Goal: Information Seeking & Learning: Learn about a topic

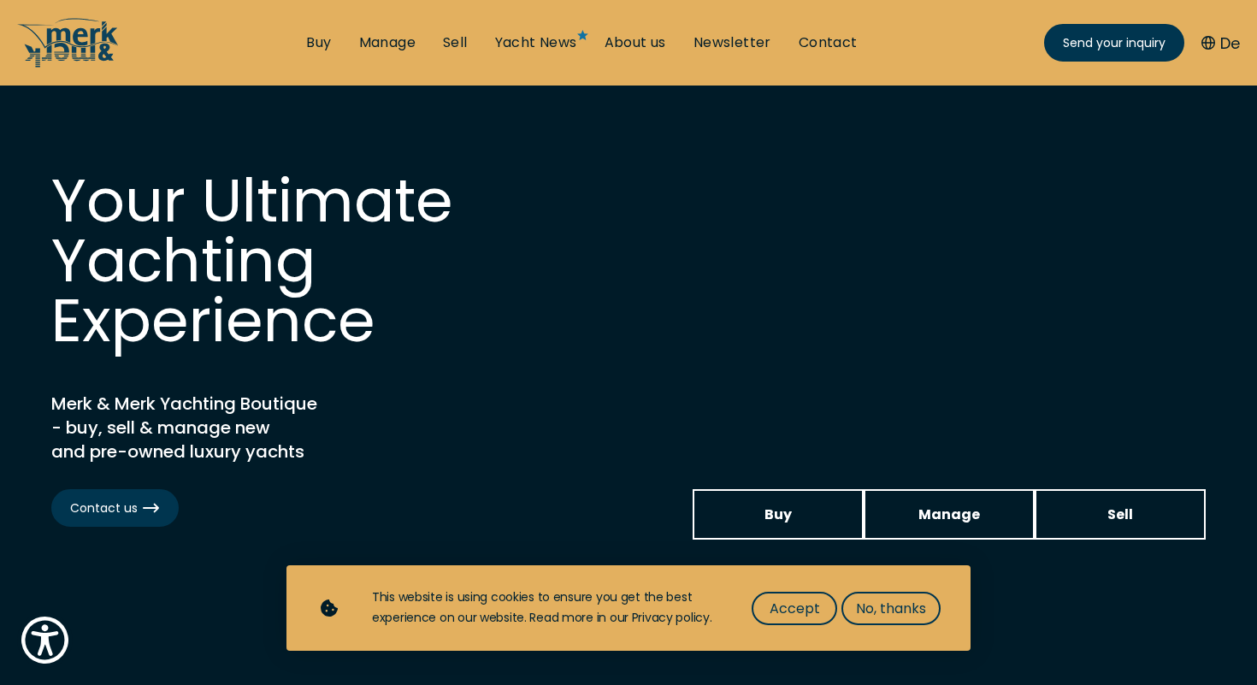
click at [679, 48] on li "About us" at bounding box center [635, 42] width 89 height 19
click at [657, 46] on link "About us" at bounding box center [635, 42] width 62 height 19
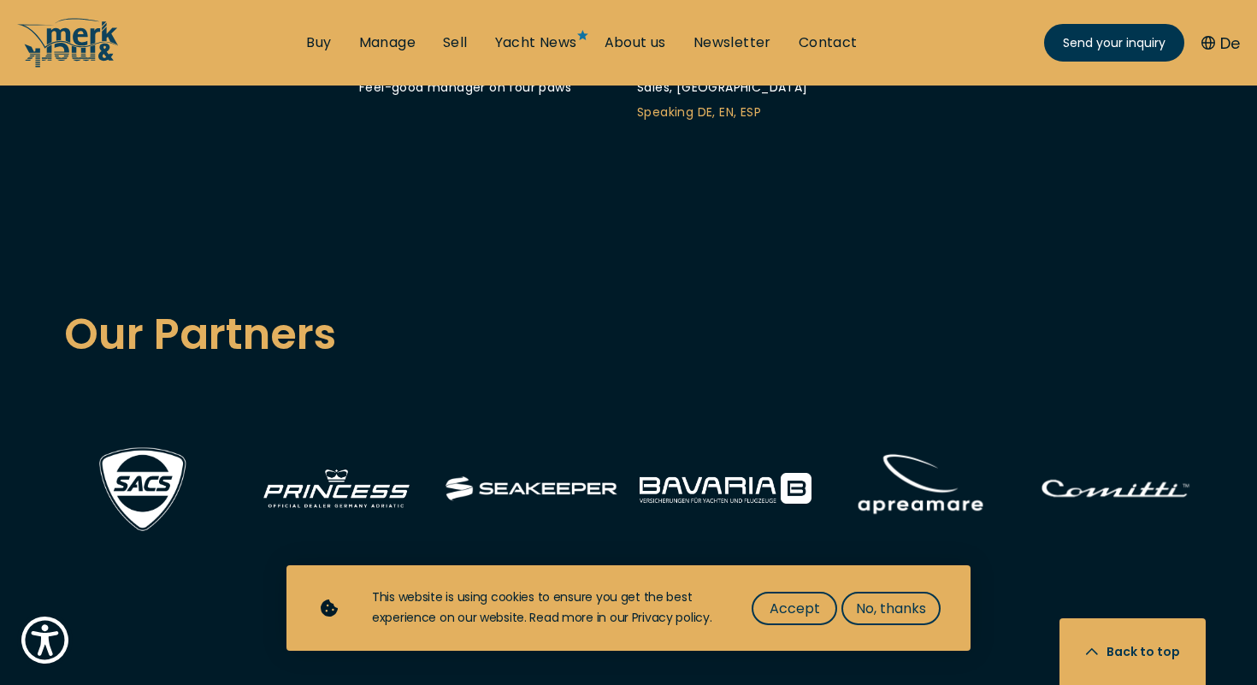
scroll to position [6162, 0]
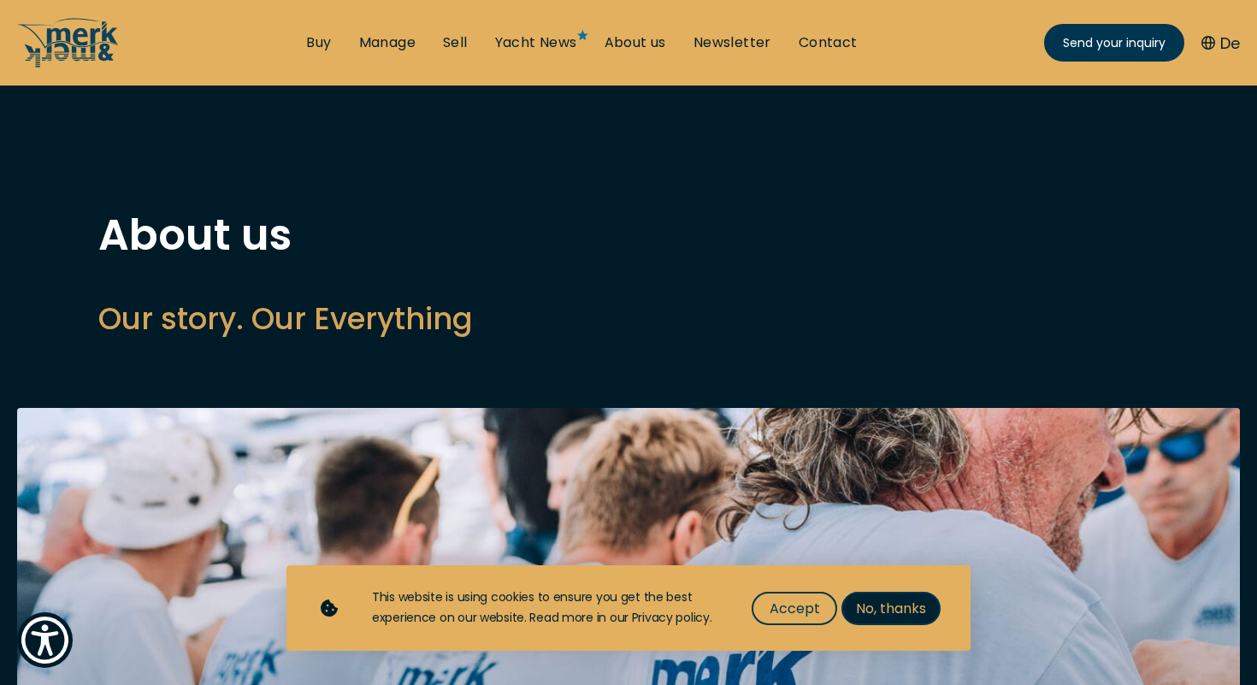
click at [894, 615] on span "No, thanks" at bounding box center [891, 608] width 70 height 21
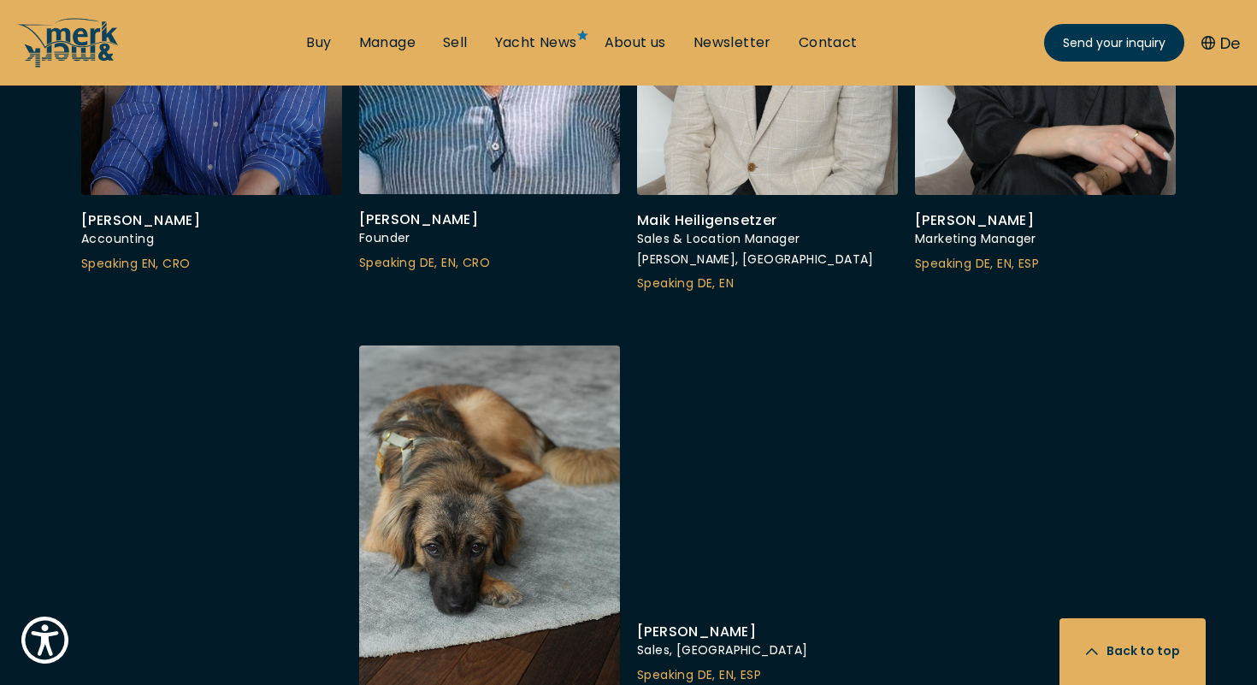
scroll to position [6039, 0]
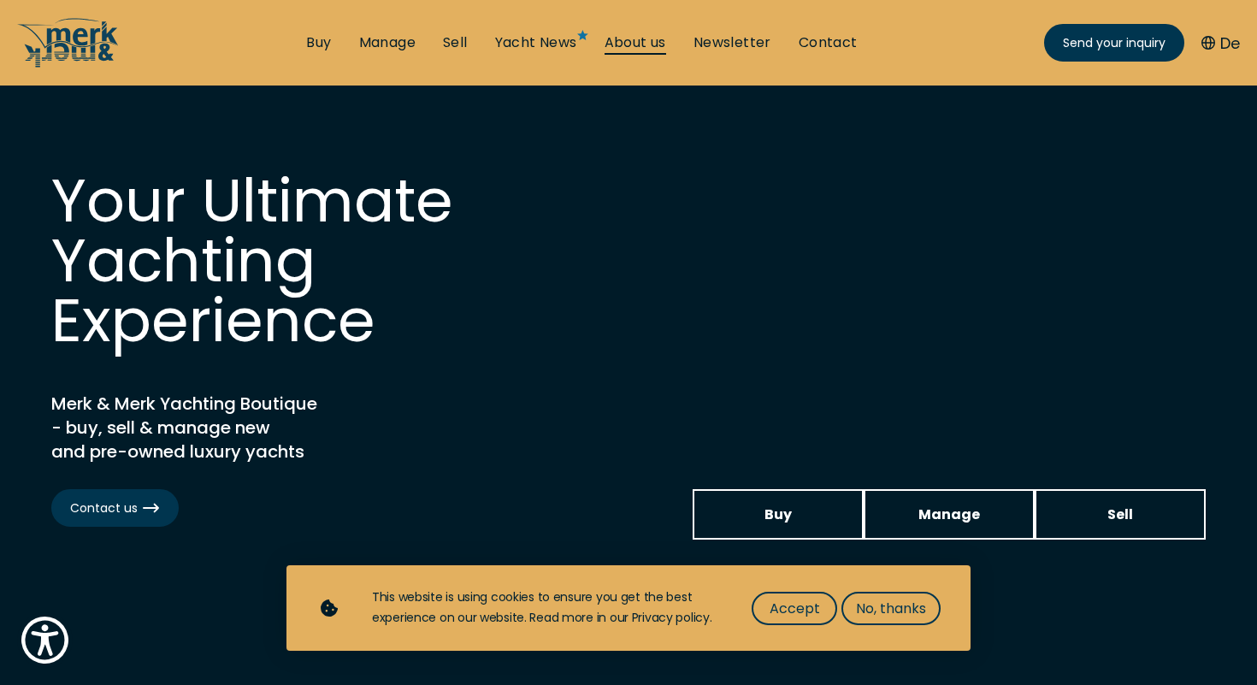
click at [608, 43] on link "About us" at bounding box center [635, 42] width 62 height 19
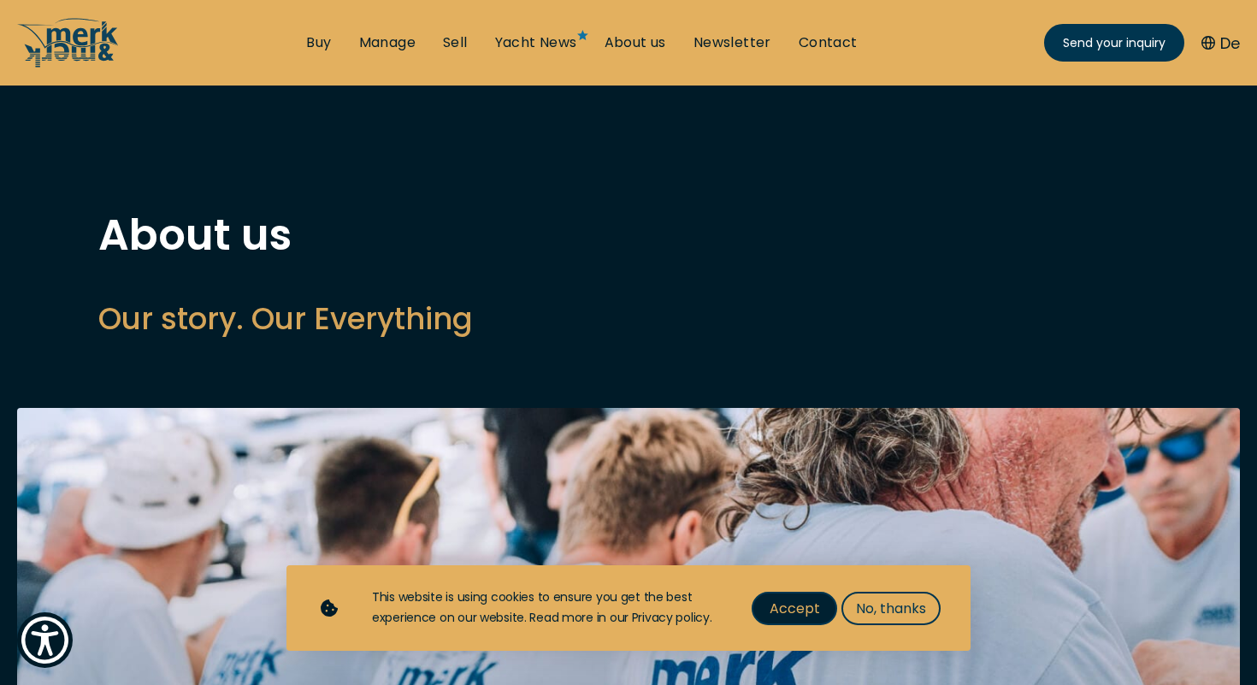
click at [810, 606] on span "Accept" at bounding box center [794, 608] width 50 height 21
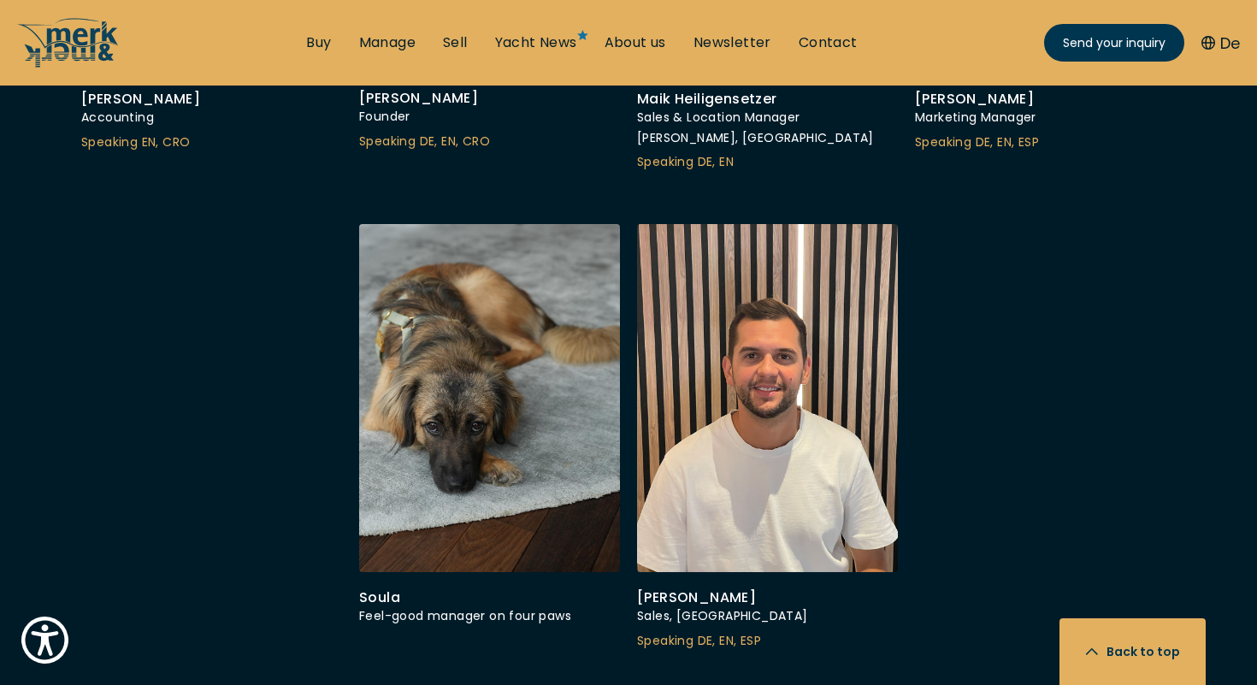
scroll to position [6083, 0]
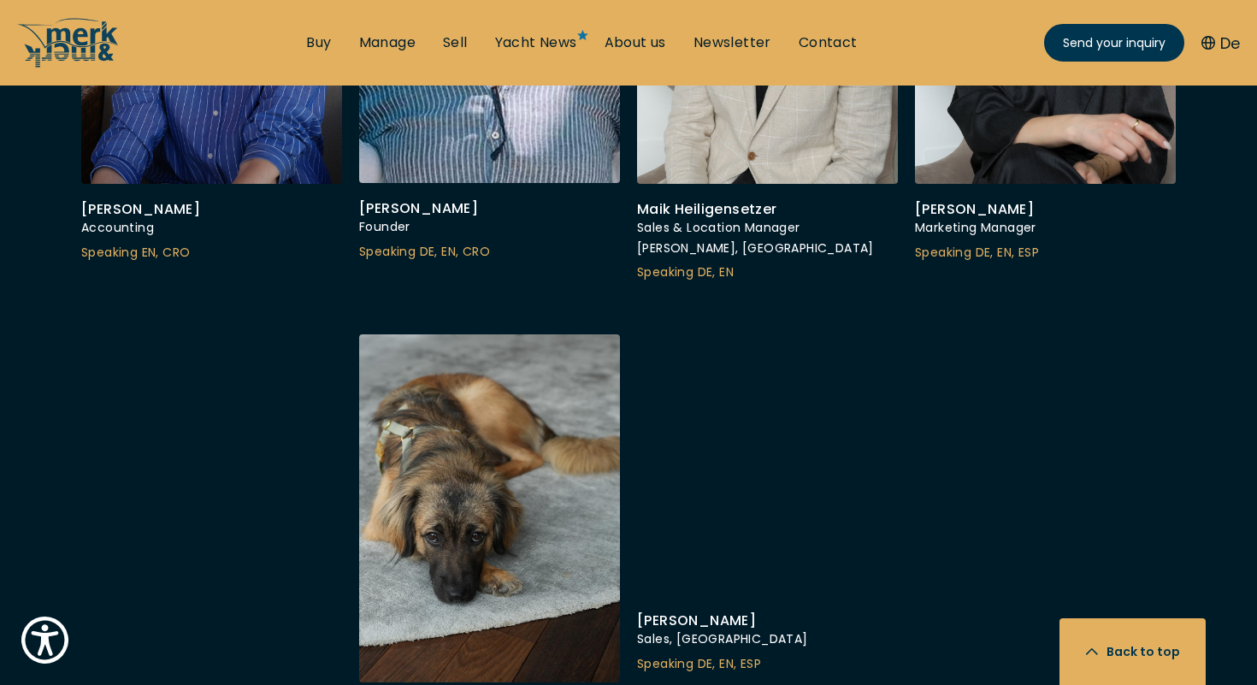
scroll to position [6025, 0]
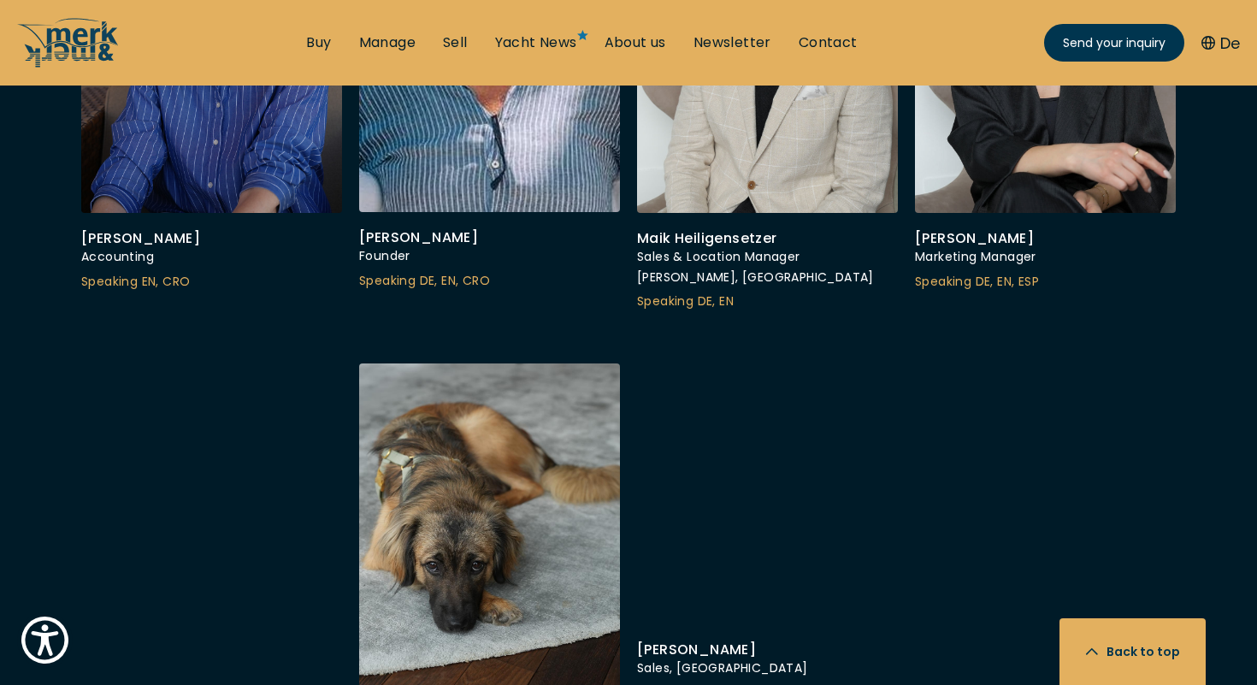
click at [712, 436] on div at bounding box center [767, 493] width 261 height 261
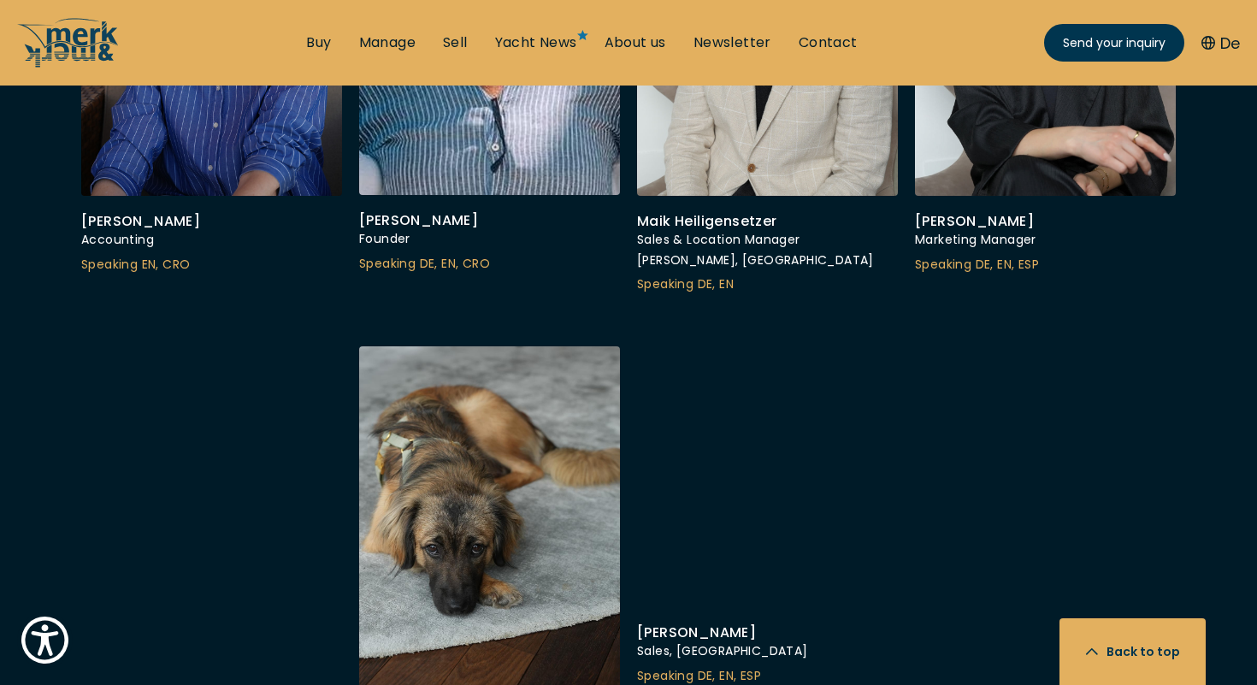
scroll to position [6046, 0]
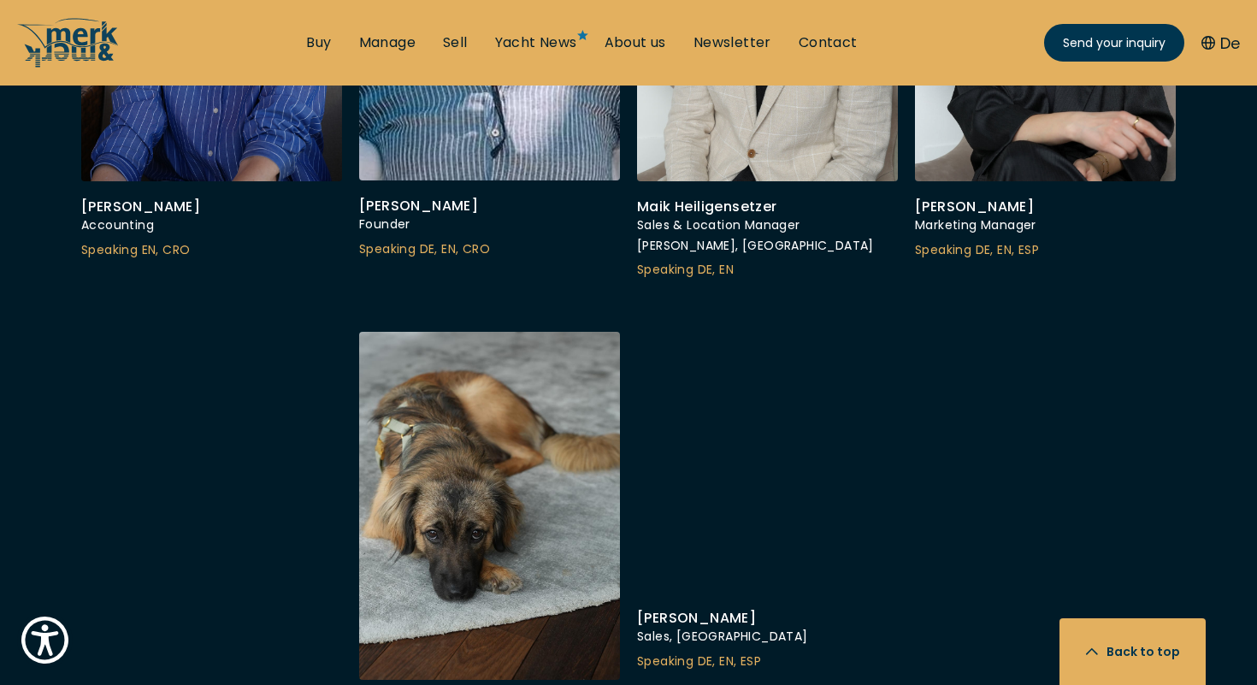
scroll to position [6059, 0]
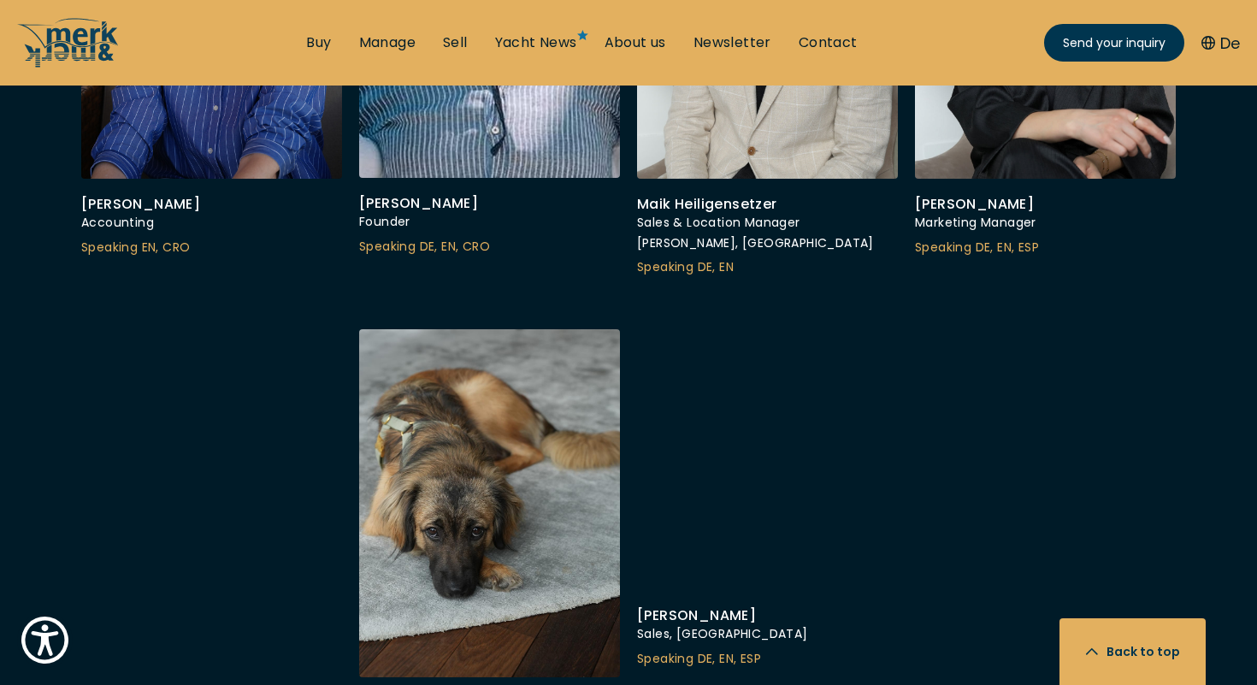
click at [716, 397] on div at bounding box center [767, 459] width 261 height 261
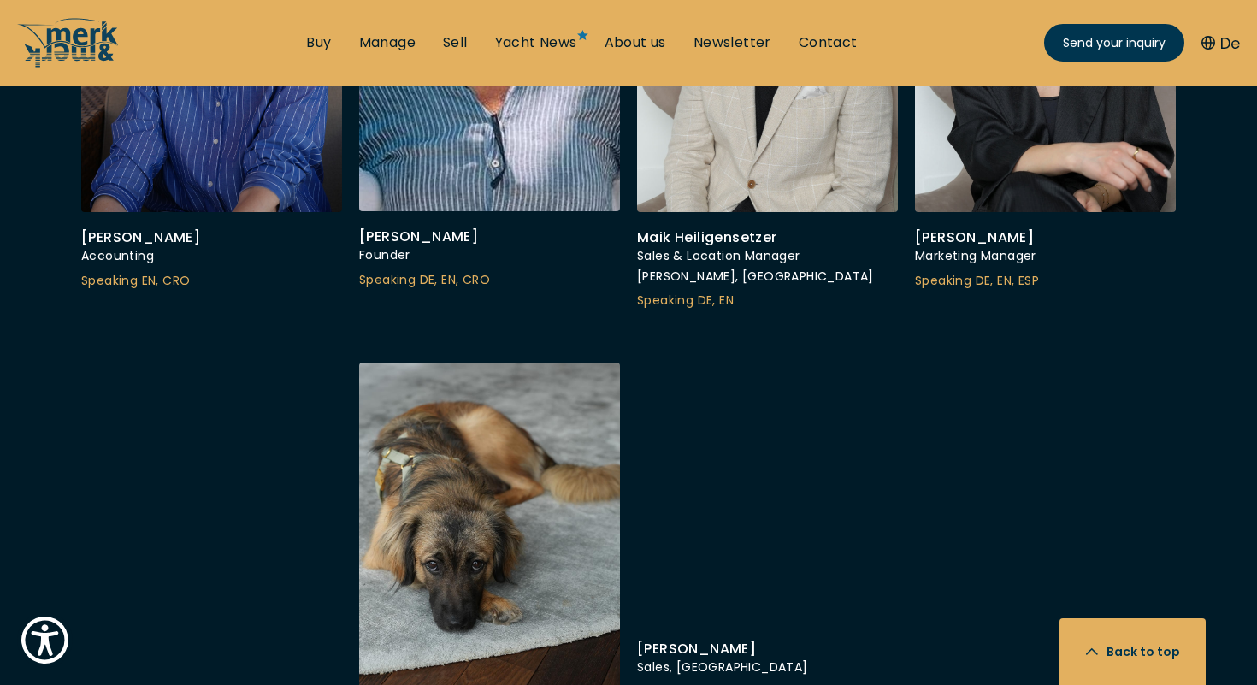
scroll to position [6047, 0]
